Goal: Task Accomplishment & Management: Use online tool/utility

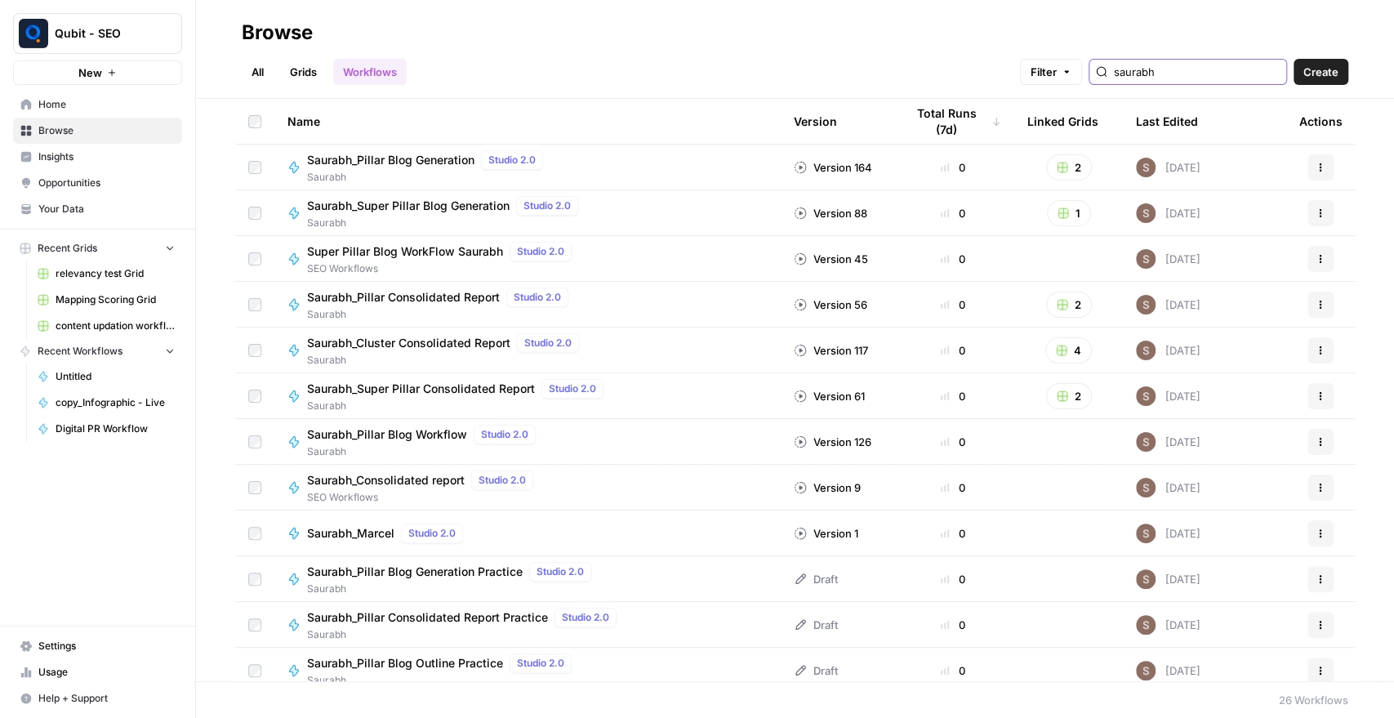
drag, startPoint x: 1186, startPoint y: 72, endPoint x: 1133, endPoint y: 73, distance: 53.1
click at [1133, 73] on div "saurabh" at bounding box center [1187, 72] width 198 height 26
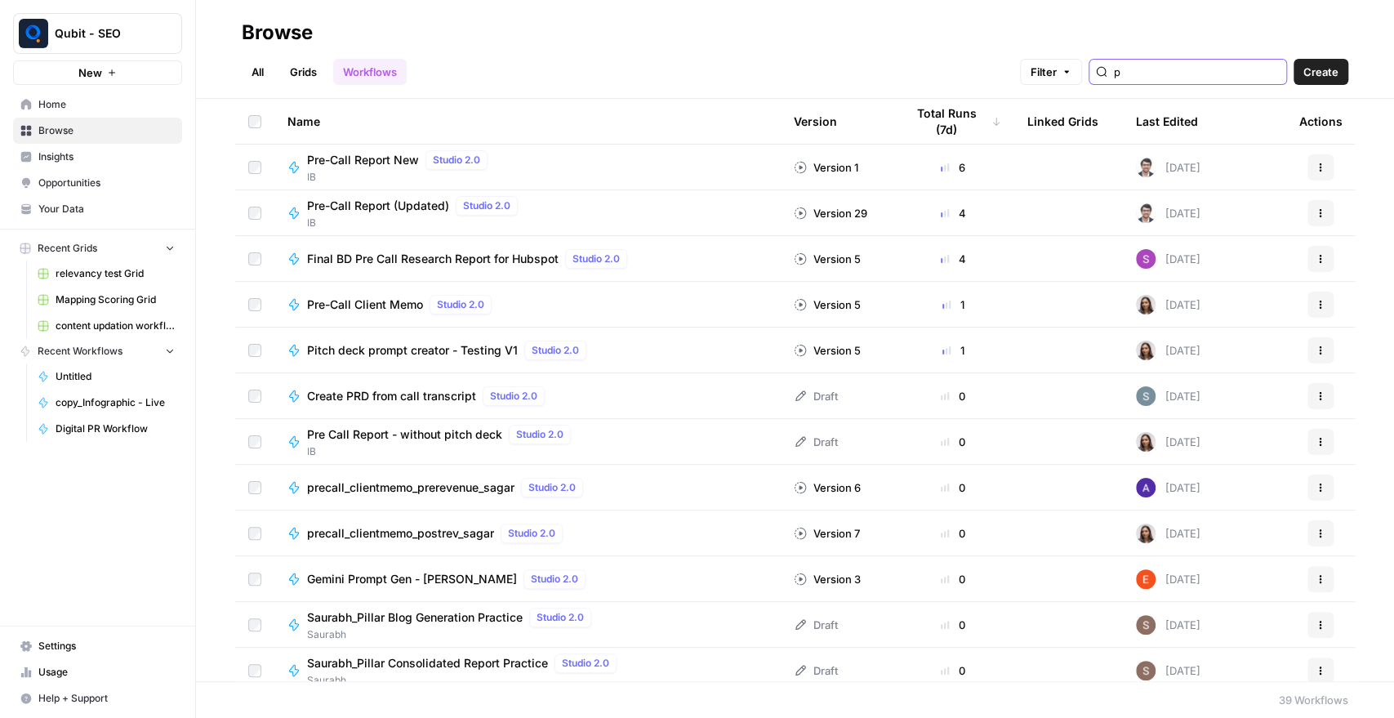
type input "p"
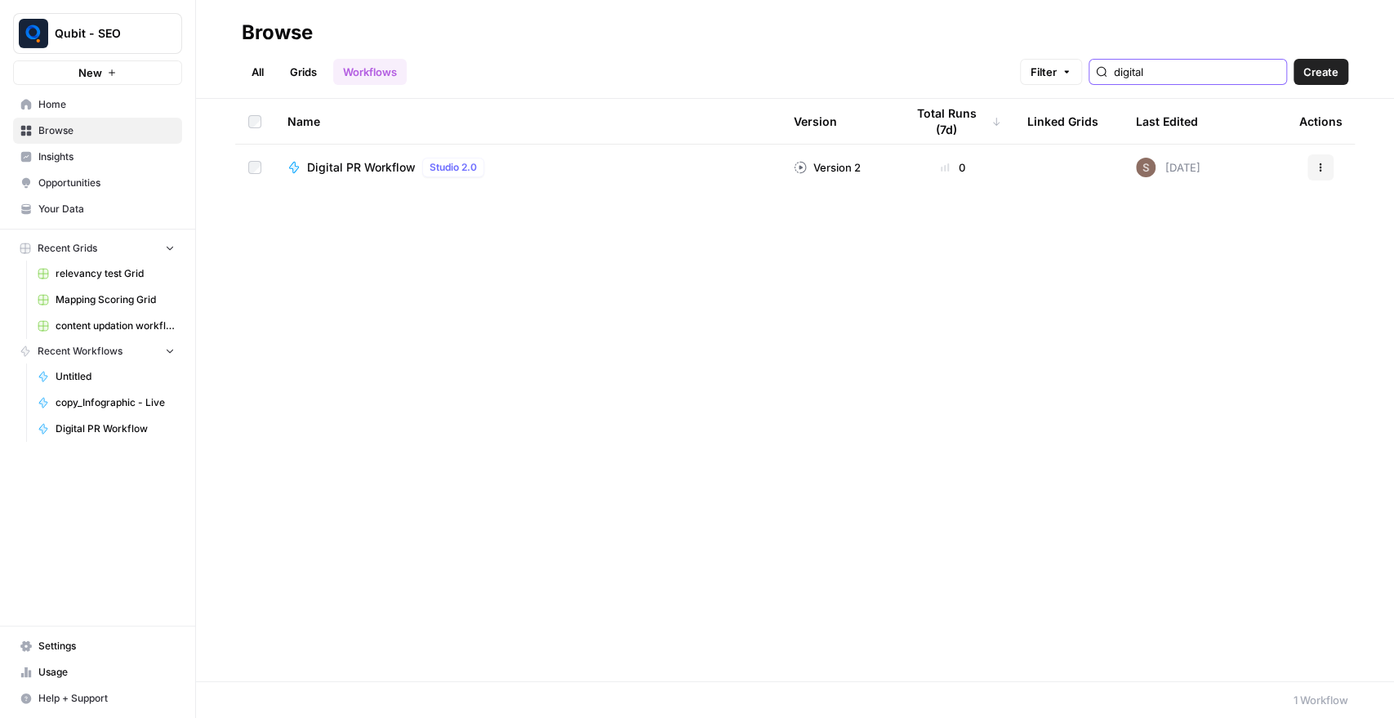
type input "digital"
click at [701, 156] on td "Digital PR Workflow Studio 2.0" at bounding box center [527, 168] width 506 height 46
click at [379, 172] on span "Digital PR Workflow" at bounding box center [361, 167] width 109 height 16
